Goal: Task Accomplishment & Management: Manage account settings

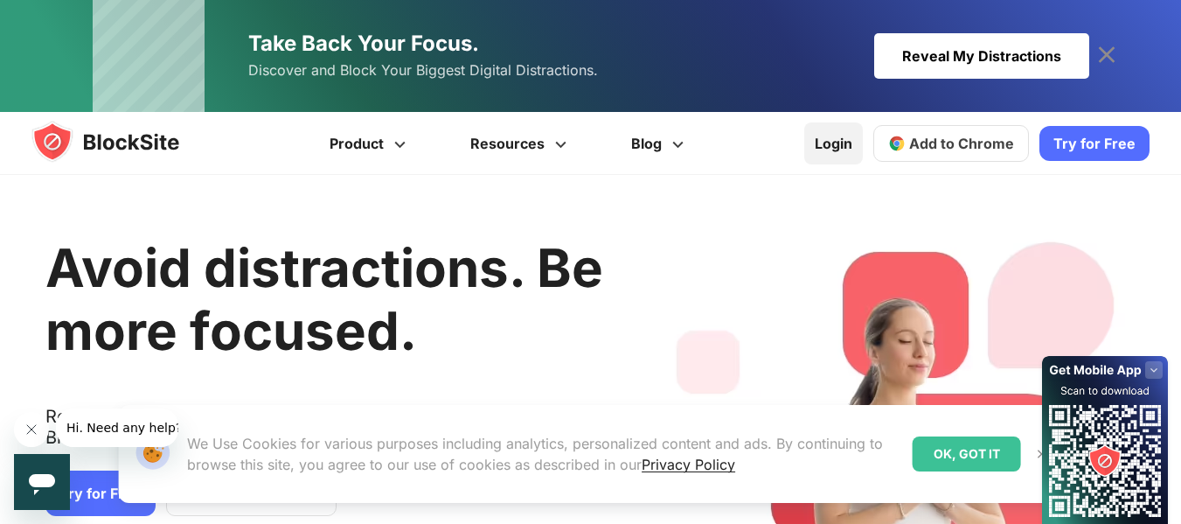
click at [843, 142] on link "Login" at bounding box center [833, 143] width 59 height 42
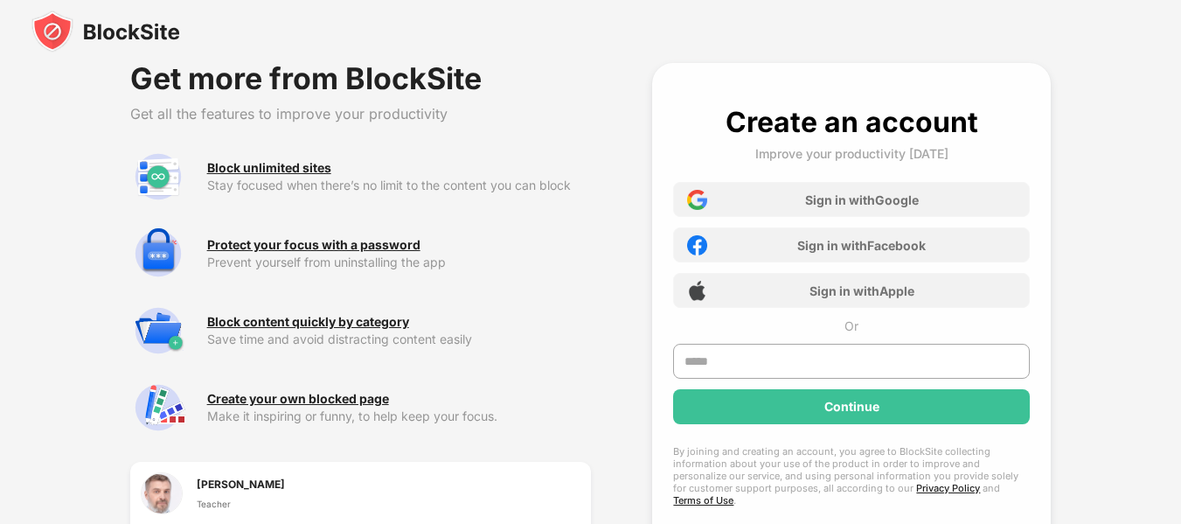
click at [843, 142] on div "Create an account Improve your productivity today Sign in with Google Sign in w…" at bounding box center [851, 323] width 357 height 437
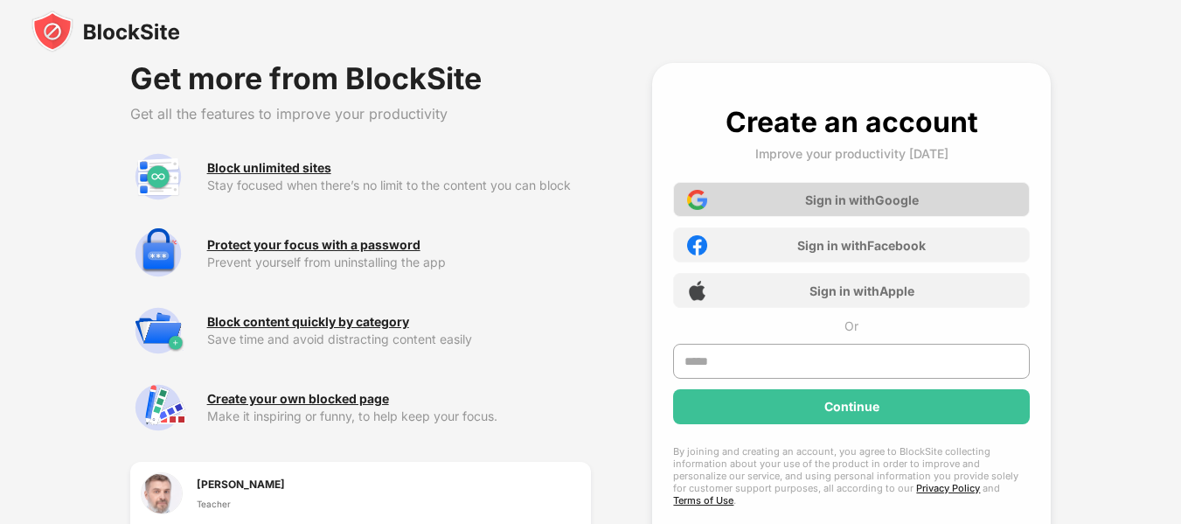
click at [839, 192] on div "Sign in with Google" at bounding box center [862, 199] width 114 height 15
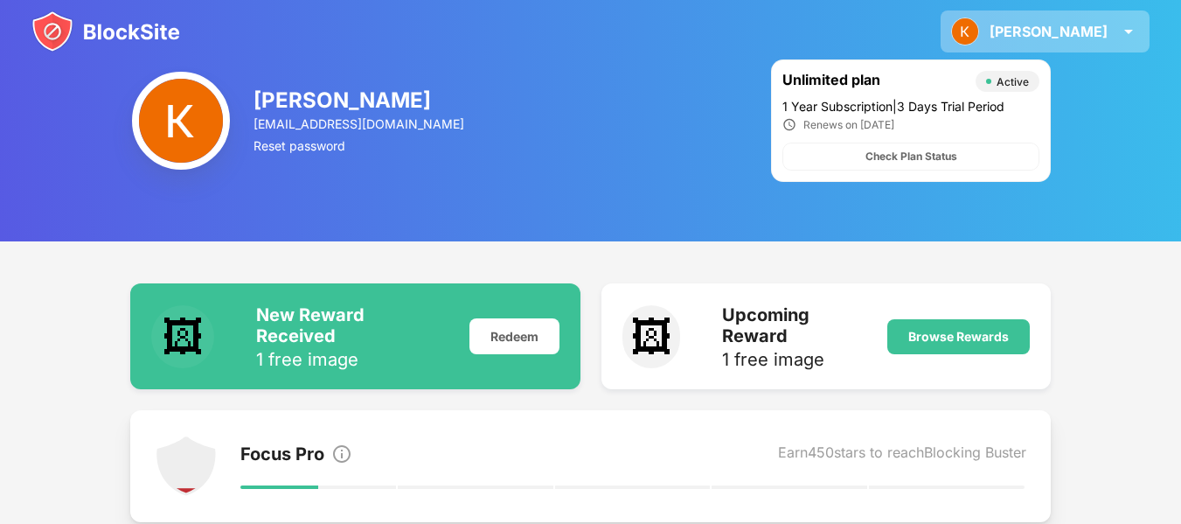
click at [1105, 41] on div "Keosha Keosha Shanta View Account Insights Rewards Settings Support Log Out" at bounding box center [1045, 31] width 209 height 42
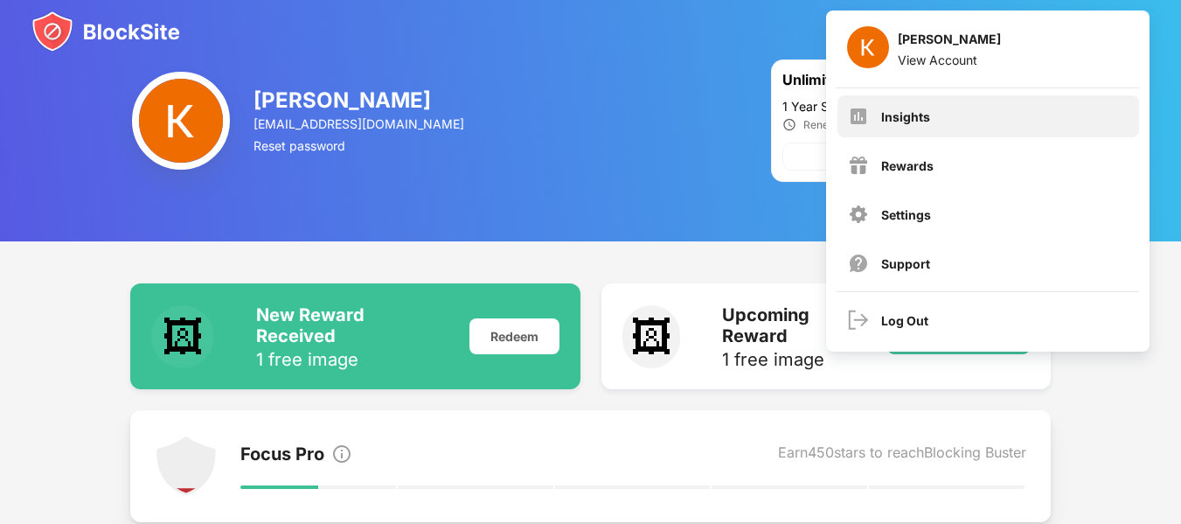
click at [930, 130] on div "Insights" at bounding box center [989, 116] width 302 height 42
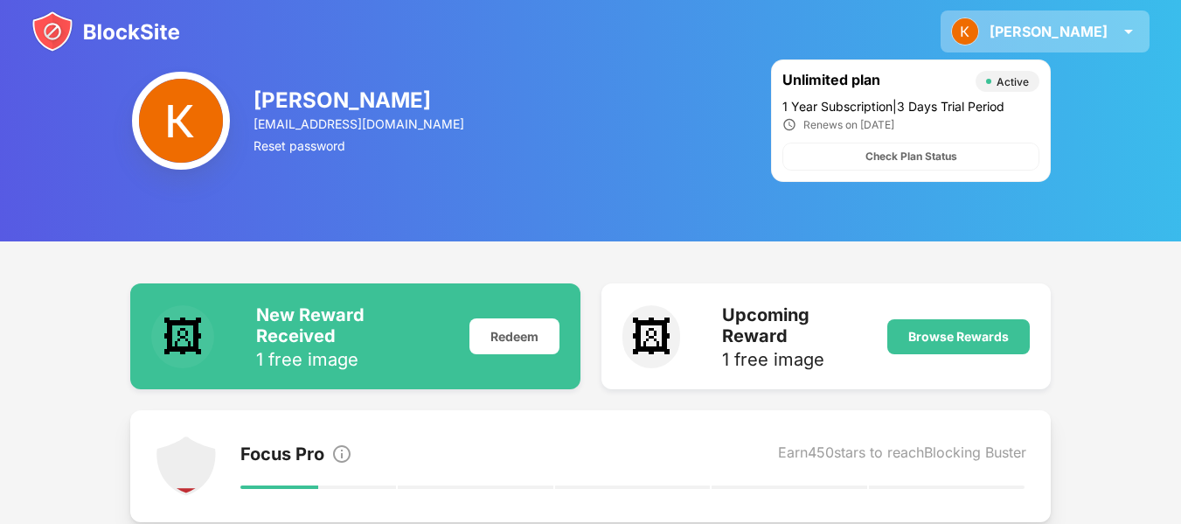
click at [1088, 33] on div "Keosha" at bounding box center [1049, 31] width 118 height 17
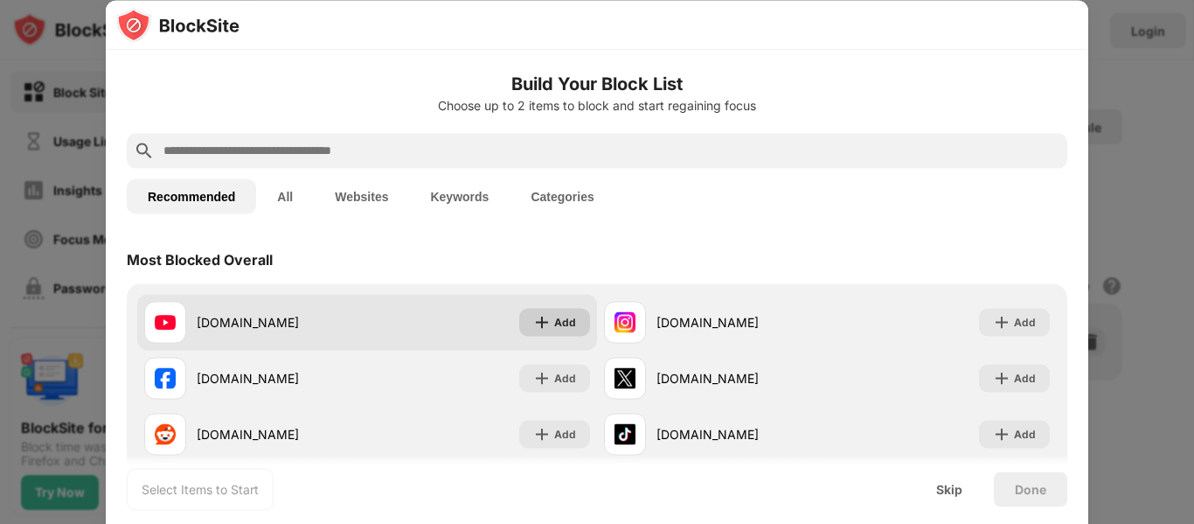
click at [522, 321] on div "Add" at bounding box center [554, 322] width 71 height 28
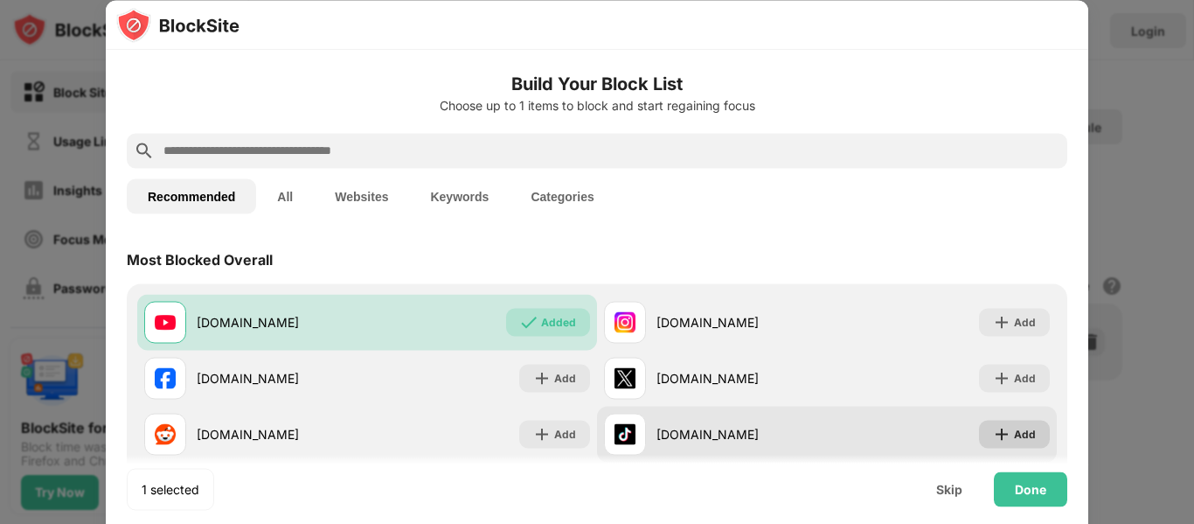
click at [1014, 440] on div "Add" at bounding box center [1025, 433] width 22 height 17
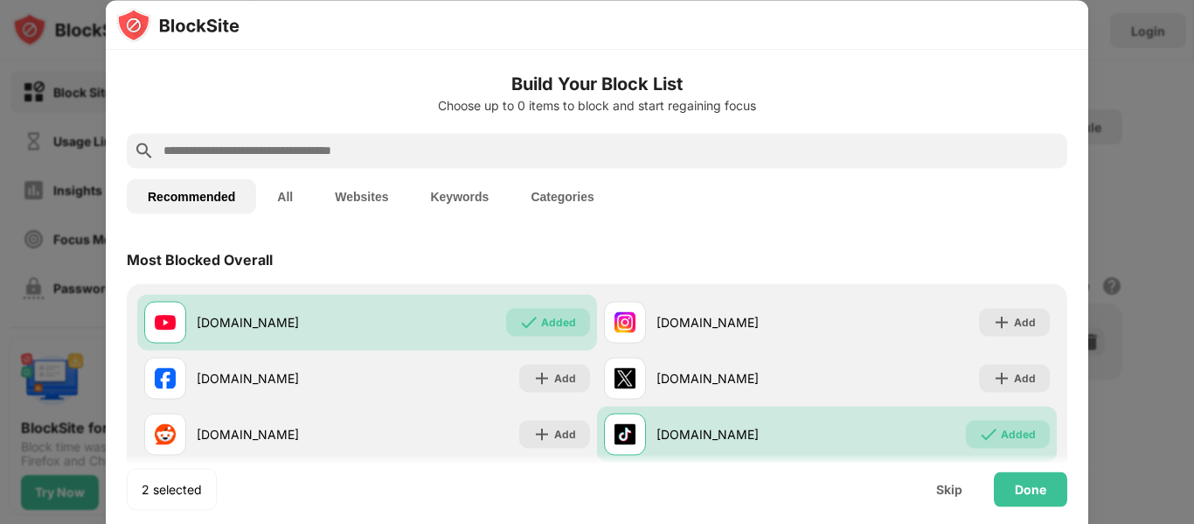
click at [699, 157] on input "text" at bounding box center [611, 150] width 899 height 21
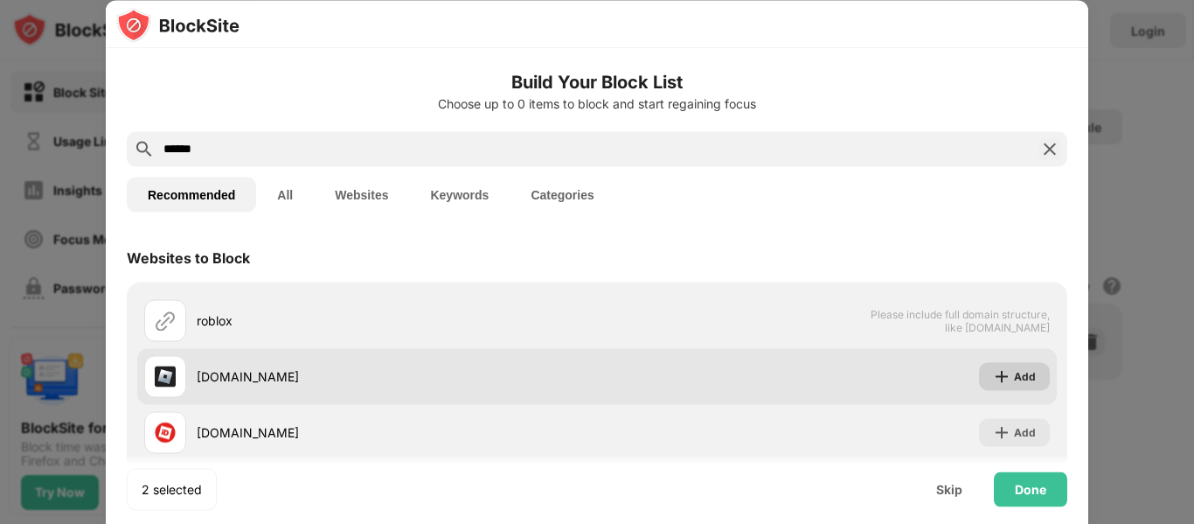
type input "******"
click at [1014, 369] on div "Add" at bounding box center [1025, 375] width 22 height 17
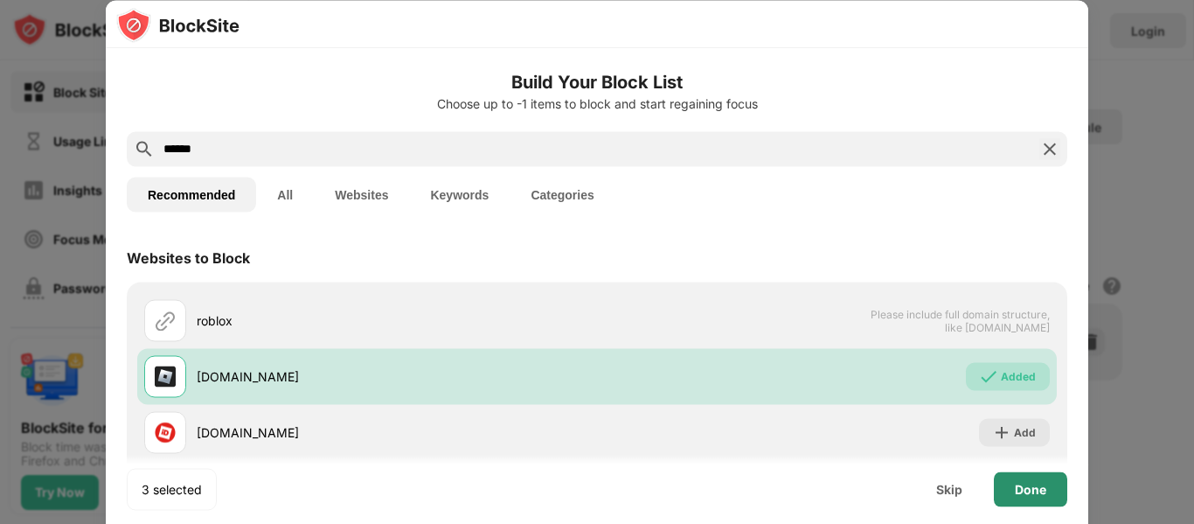
click at [1022, 483] on div "Done" at bounding box center [1030, 489] width 31 height 14
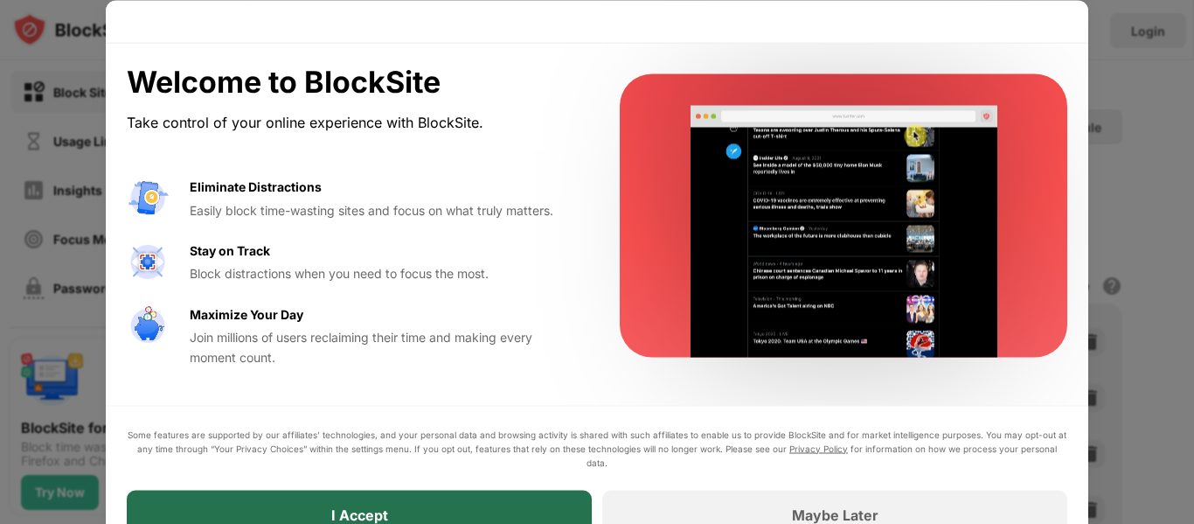
click at [518, 501] on div "I Accept" at bounding box center [359, 514] width 465 height 49
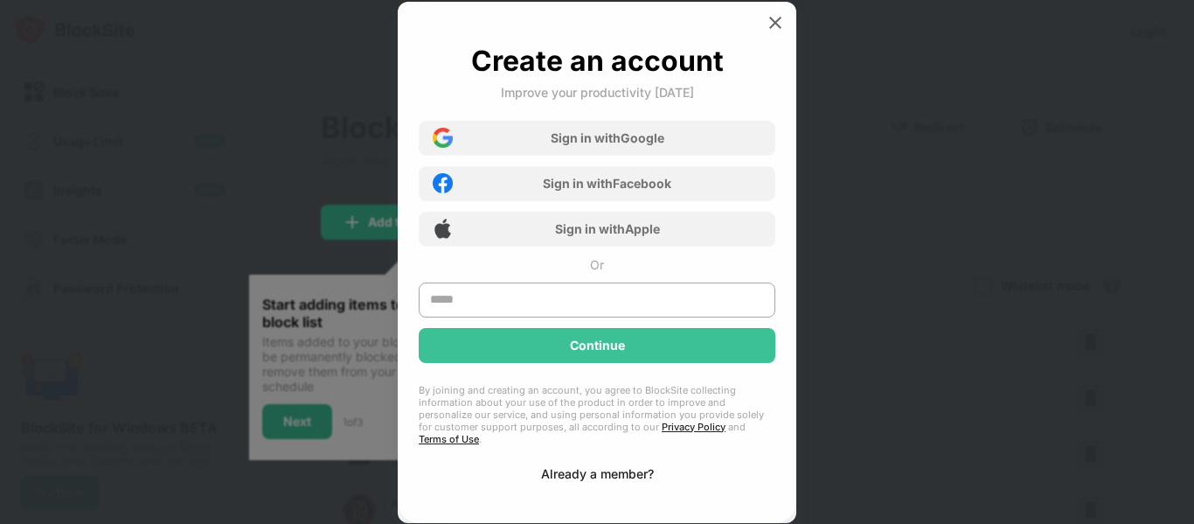
click at [611, 466] on div "Already a member?" at bounding box center [597, 473] width 113 height 15
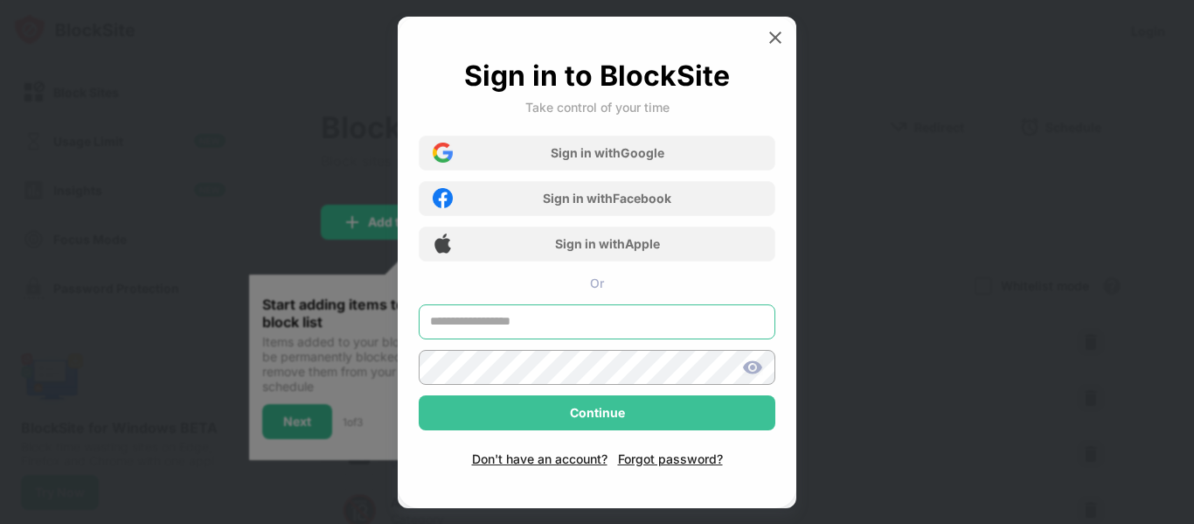
click at [632, 316] on input "text" at bounding box center [597, 321] width 357 height 35
type input "**********"
click at [746, 366] on img at bounding box center [752, 367] width 21 height 21
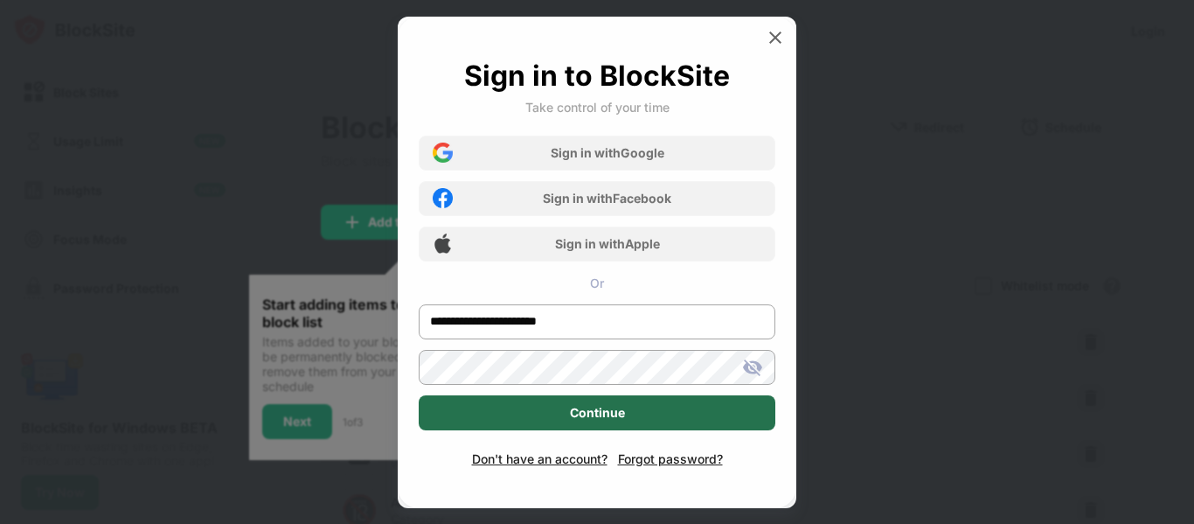
click at [715, 399] on div "Continue" at bounding box center [597, 412] width 357 height 35
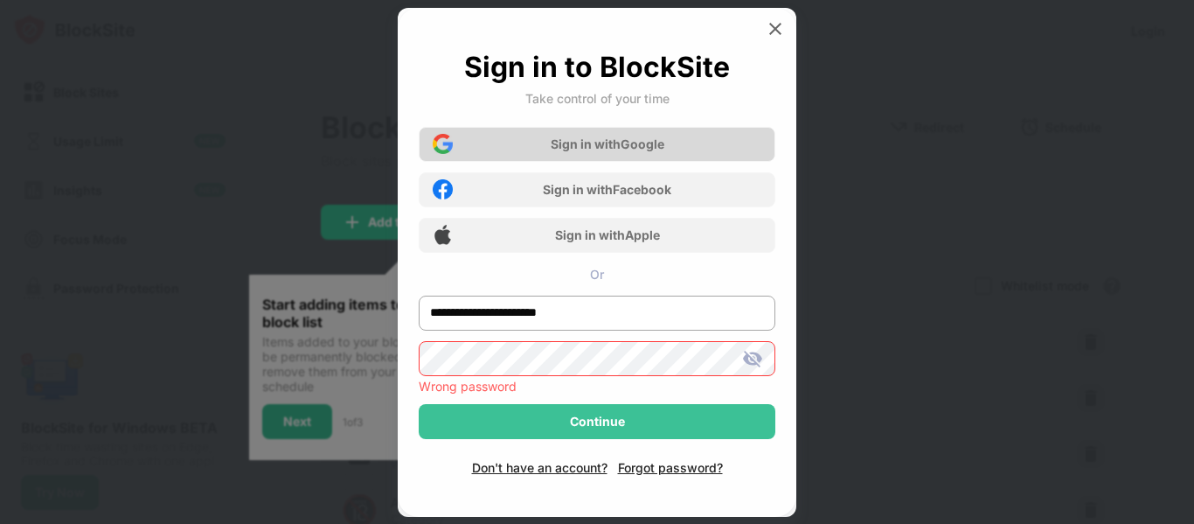
click at [677, 136] on div "Sign in with Google" at bounding box center [597, 144] width 357 height 35
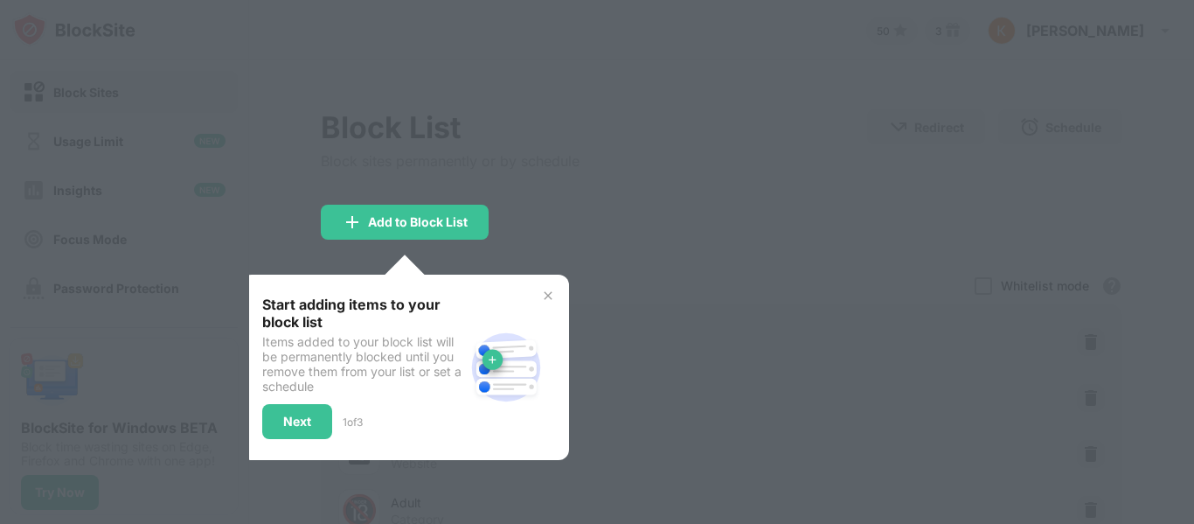
click at [712, 295] on div at bounding box center [597, 262] width 1194 height 524
click at [553, 288] on div "Start adding items to your block list Items added to your block list will be pe…" at bounding box center [405, 367] width 328 height 185
click at [553, 289] on img at bounding box center [548, 296] width 14 height 14
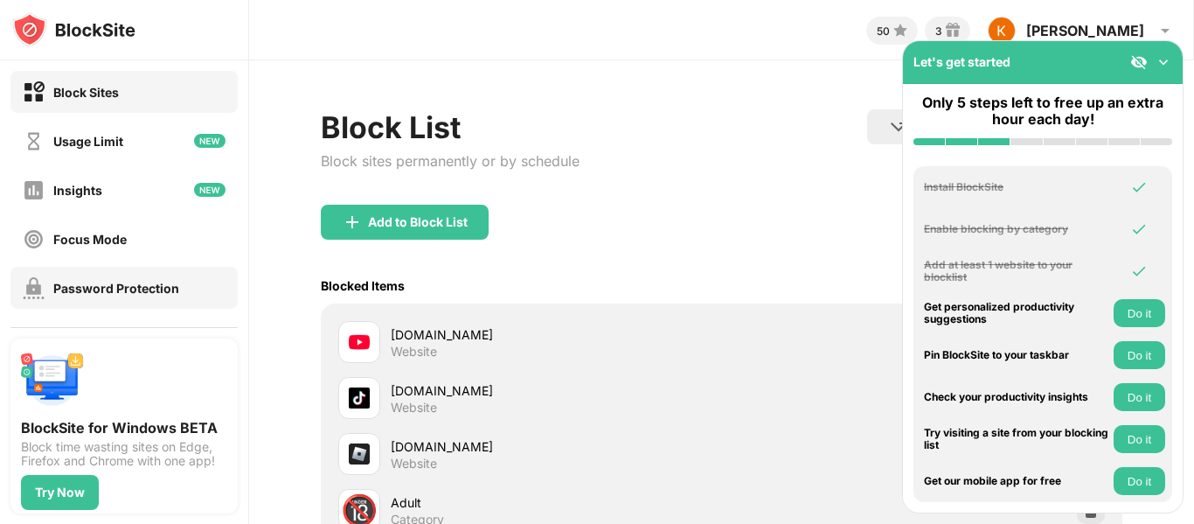
click at [202, 289] on div "Password Protection" at bounding box center [123, 288] width 227 height 42
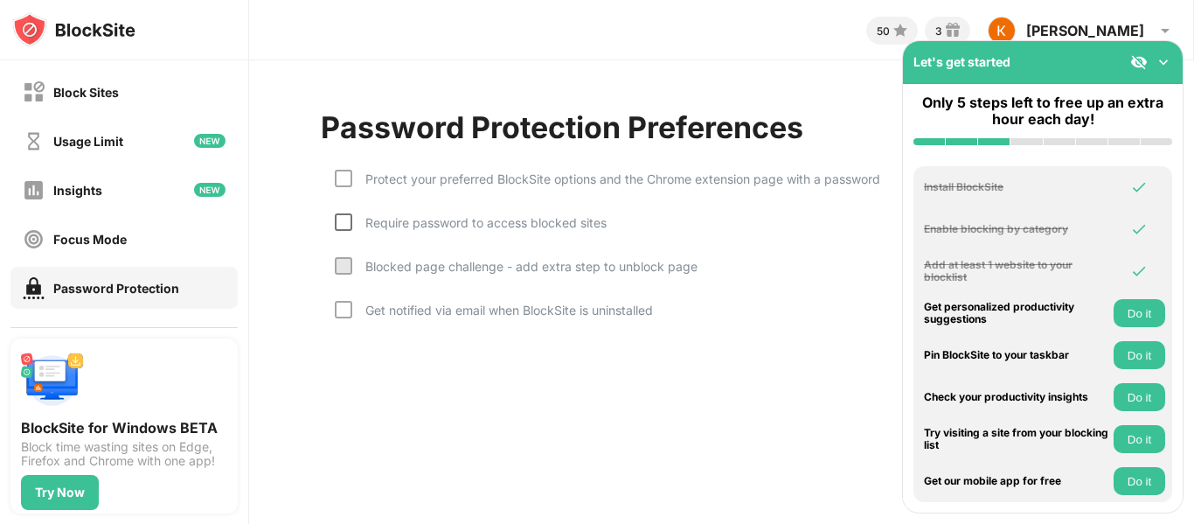
click at [338, 221] on div at bounding box center [343, 221] width 17 height 17
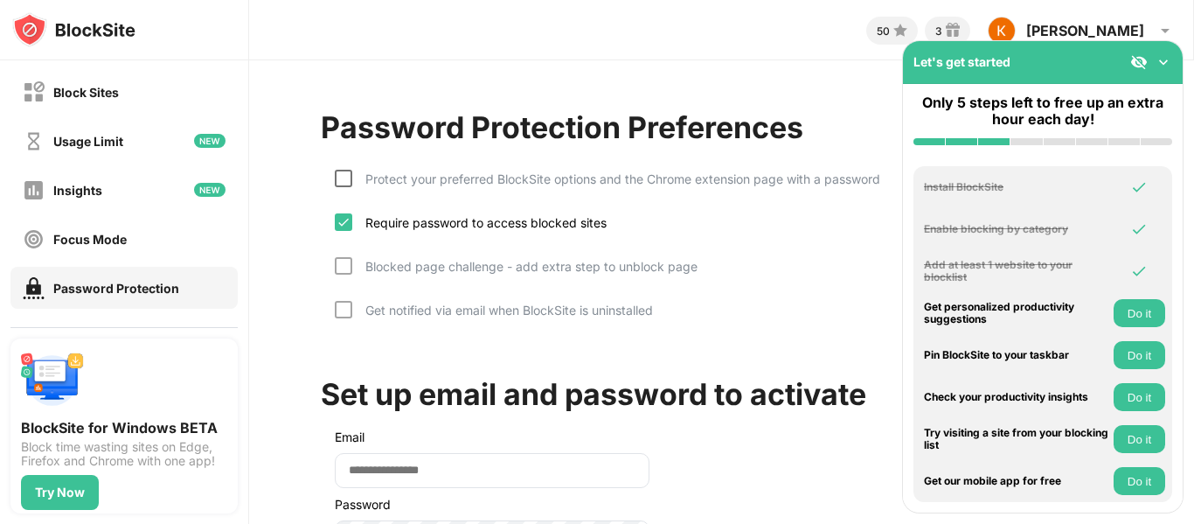
click at [350, 183] on div at bounding box center [343, 178] width 17 height 17
click at [350, 183] on img at bounding box center [344, 178] width 14 height 14
click at [352, 268] on div "Blocked page challenge - add extra step to unblock page" at bounding box center [524, 266] width 345 height 15
click at [347, 302] on div at bounding box center [343, 309] width 17 height 17
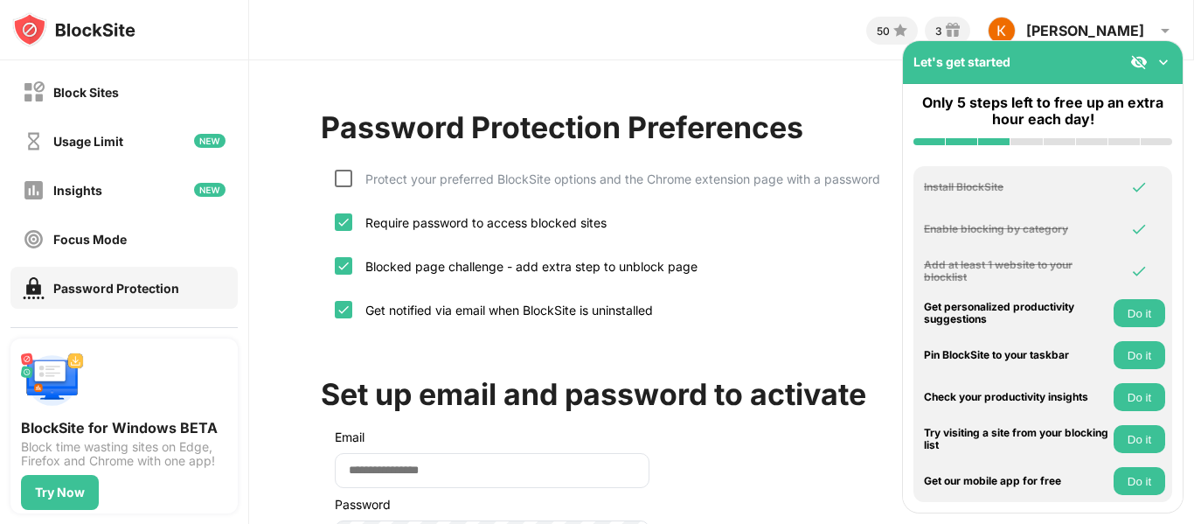
click at [346, 174] on div at bounding box center [343, 178] width 17 height 17
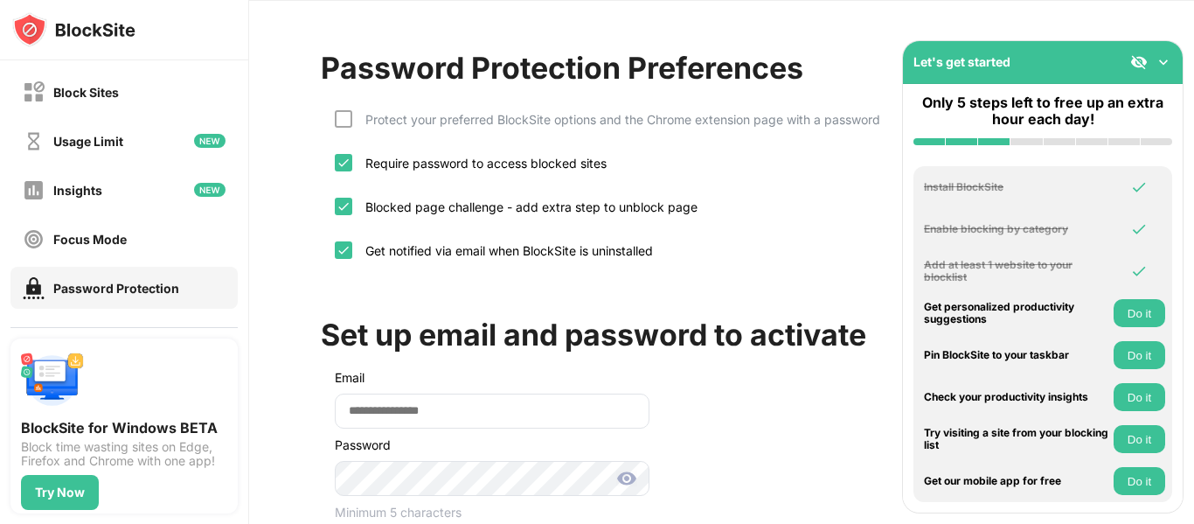
scroll to position [166, 0]
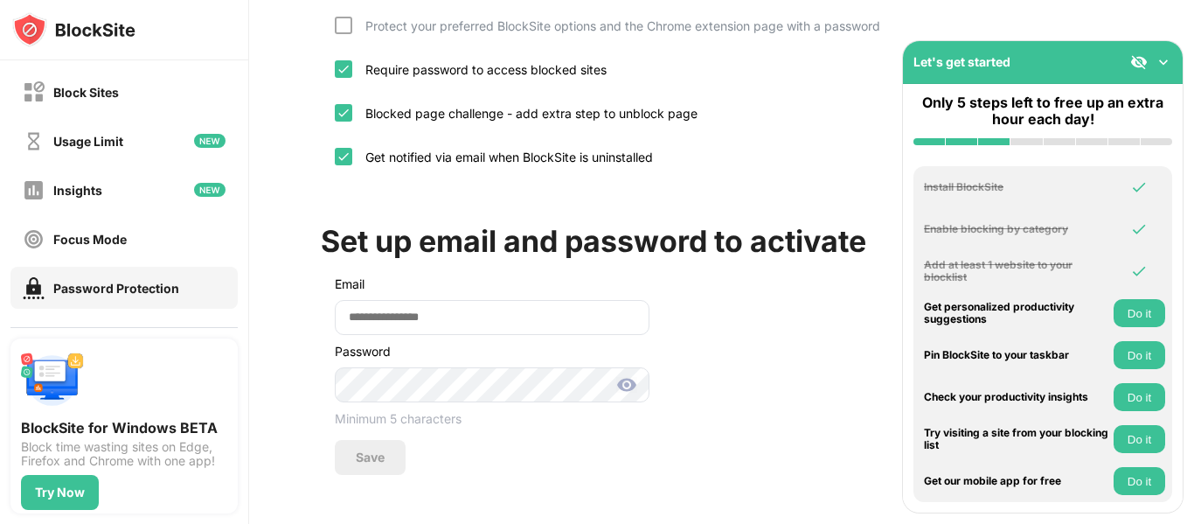
click at [828, 298] on div "Block Sites Usage Limit Insights Focus Mode Password Protection Custom Block Pa…" at bounding box center [597, 262] width 1194 height 524
click at [828, 298] on div "Set up email and password to activate Email Password Minimum 5 characters Save" at bounding box center [722, 332] width 802 height 283
click at [594, 304] on input "email" at bounding box center [492, 317] width 315 height 35
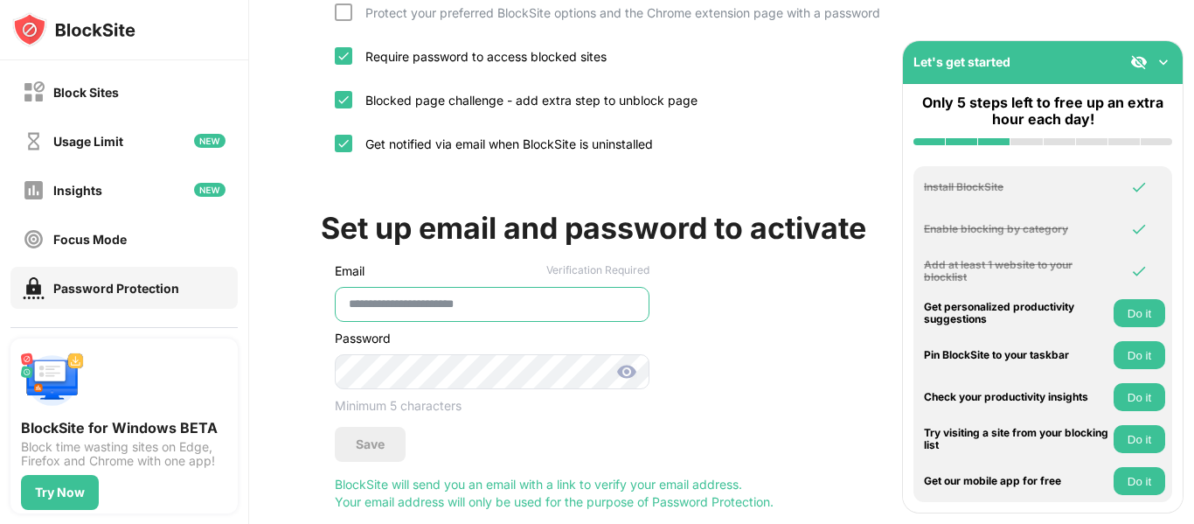
type input "**********"
click at [393, 435] on div "Save" at bounding box center [370, 444] width 71 height 35
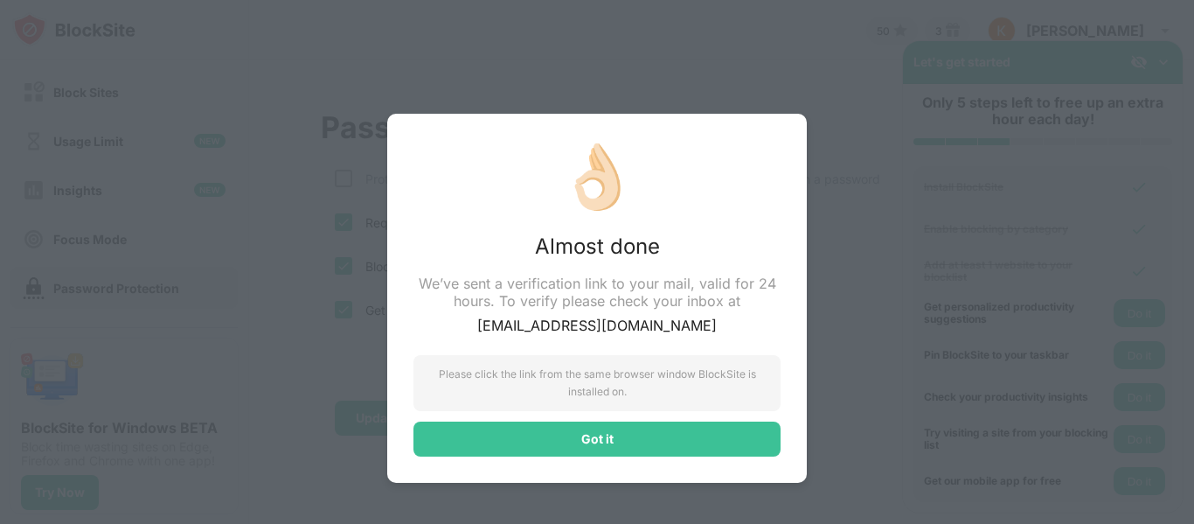
click at [456, 457] on div "👌🏻 Almost done We’ve sent a verification link to your mail, valid for 24 hours.…" at bounding box center [597, 298] width 420 height 369
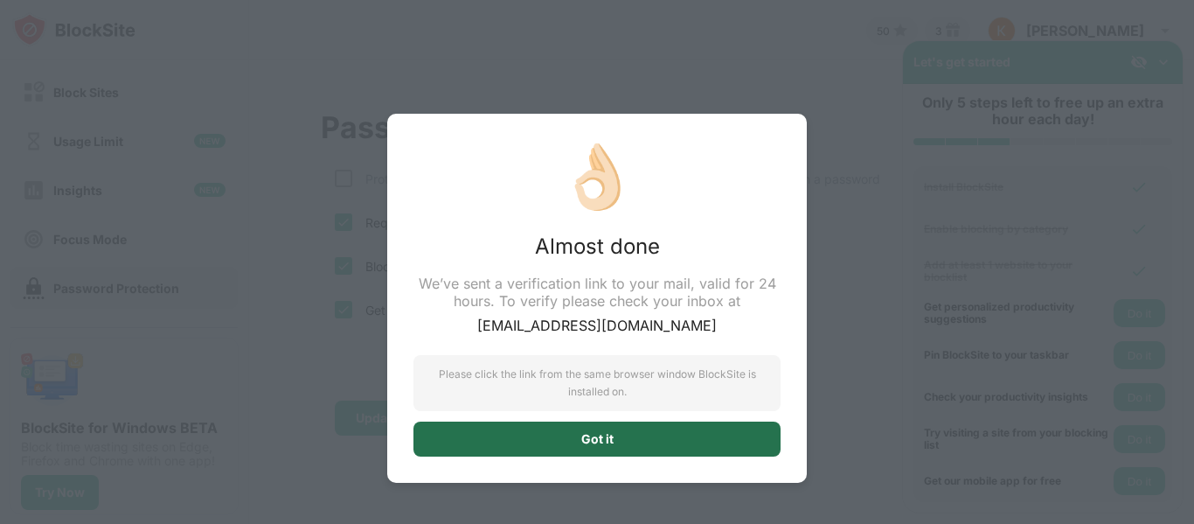
click at [500, 435] on div "Got it" at bounding box center [597, 438] width 367 height 35
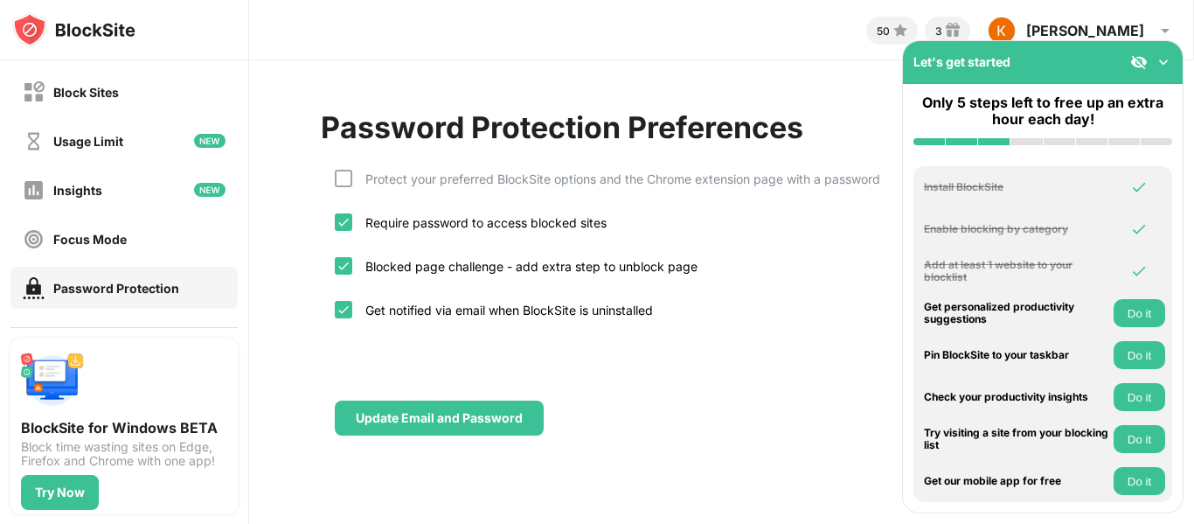
click at [213, 284] on div "Password Protection" at bounding box center [123, 288] width 227 height 42
click at [421, 416] on div "Update Email and Password" at bounding box center [439, 418] width 167 height 14
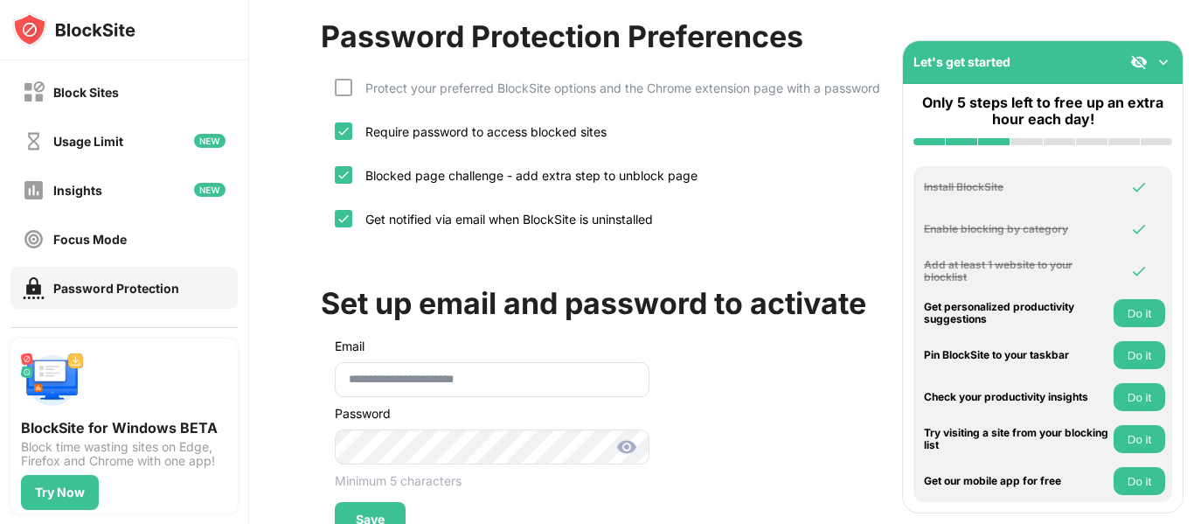
scroll to position [166, 0]
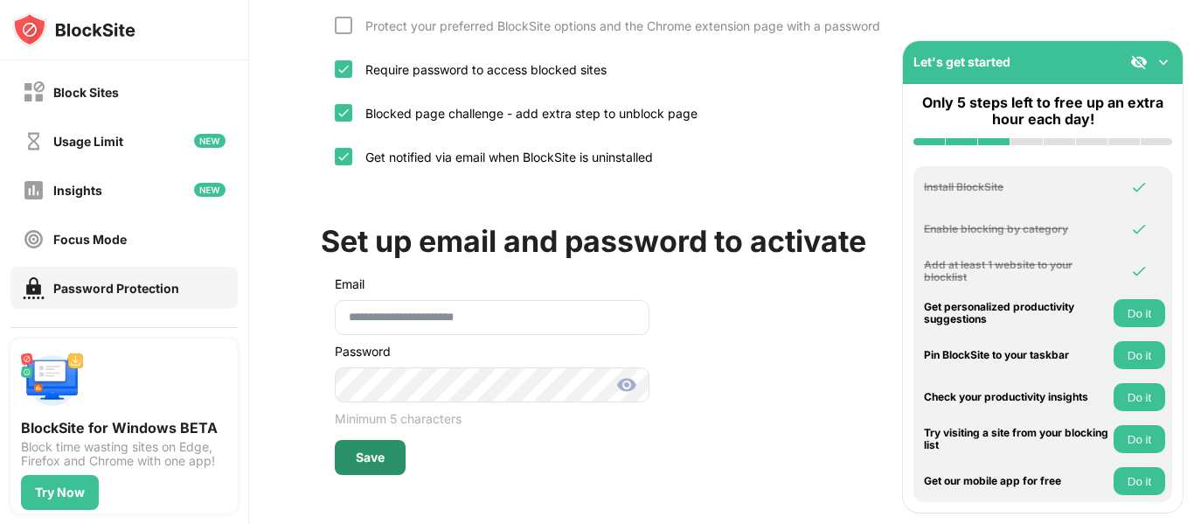
click at [376, 451] on div "Save" at bounding box center [370, 457] width 71 height 35
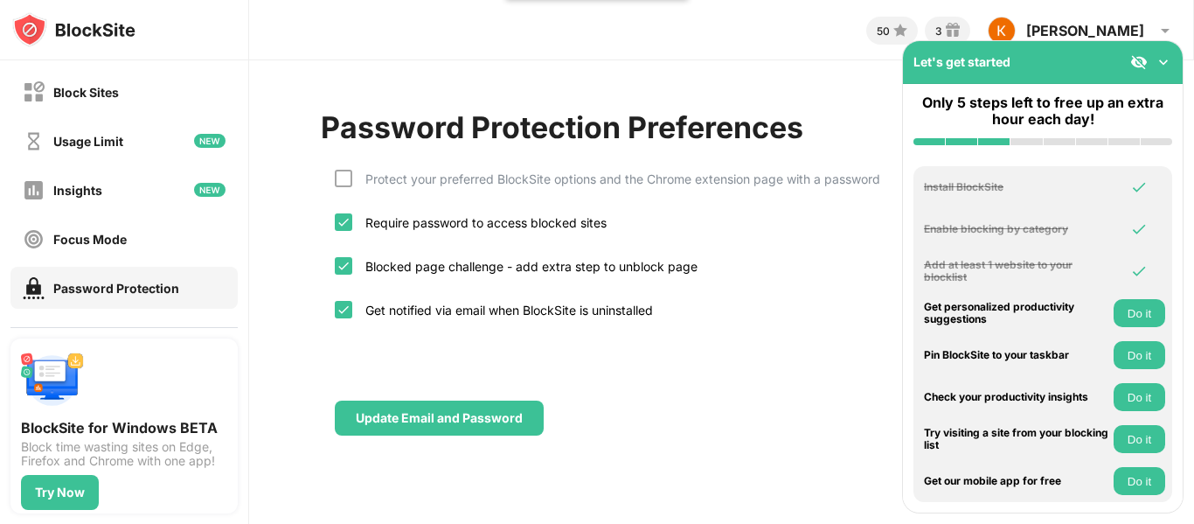
scroll to position [0, 0]
